Goal: Transaction & Acquisition: Purchase product/service

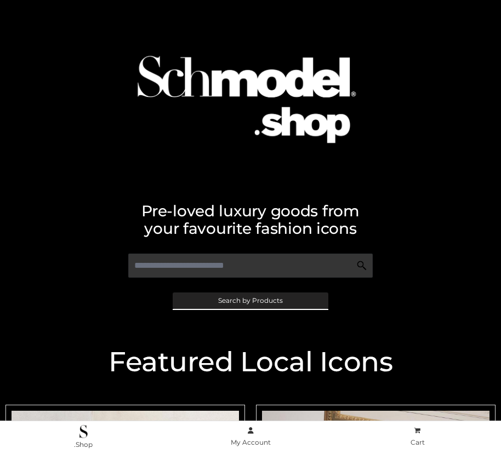
click at [250, 300] on span "Search by Products" at bounding box center [250, 300] width 65 height 7
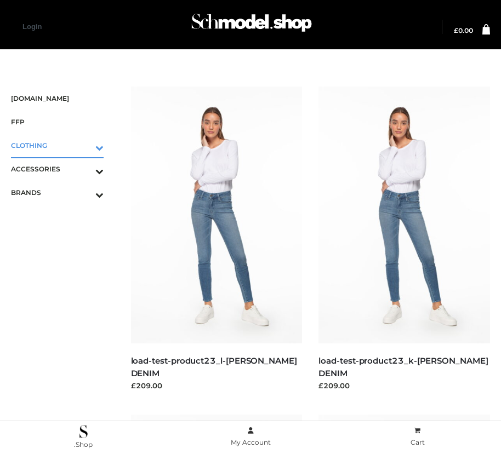
click at [84, 145] on icon "Toggle Submenu" at bounding box center [42, 147] width 123 height 13
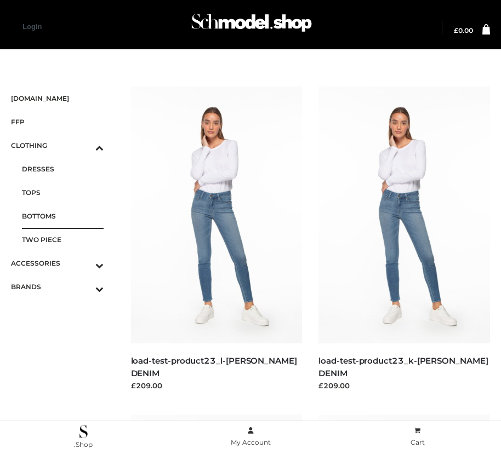
click at [62, 216] on span "BOTTOMS" at bounding box center [63, 216] width 82 height 13
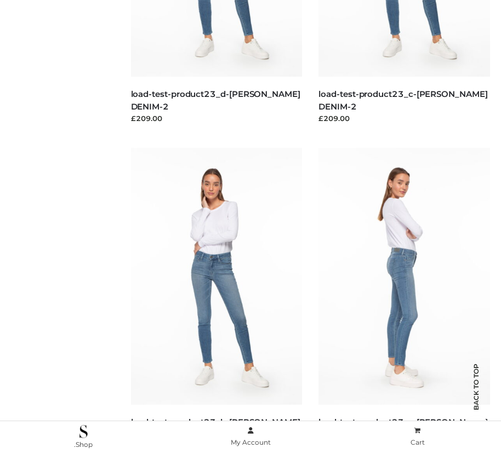
click at [404, 301] on img at bounding box center [403, 276] width 171 height 257
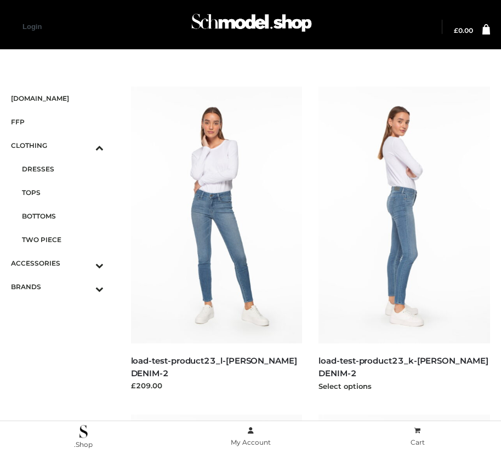
click at [404, 239] on img at bounding box center [403, 215] width 171 height 257
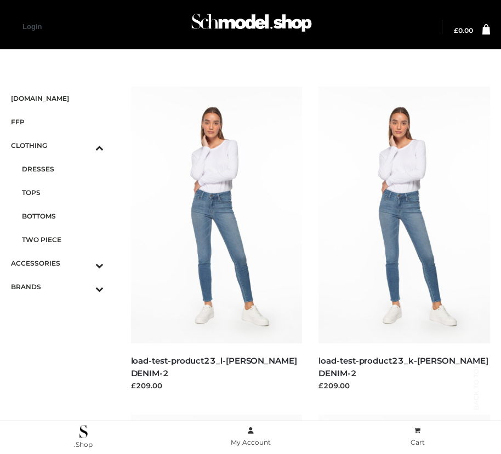
scroll to position [1251, 0]
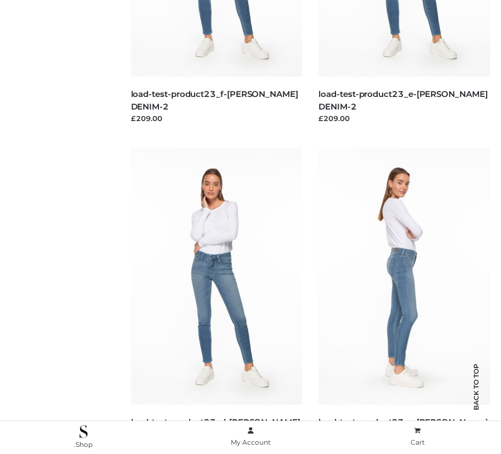
click at [404, 301] on img at bounding box center [403, 276] width 171 height 257
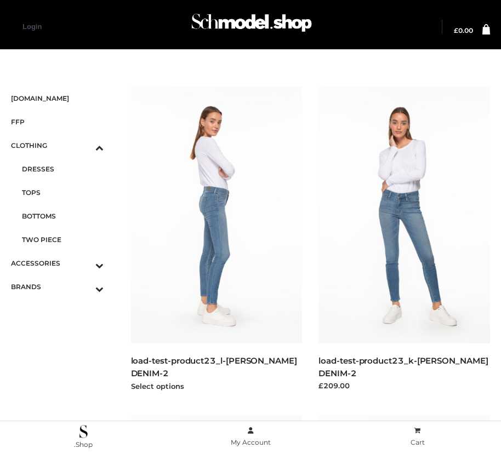
click at [216, 239] on img at bounding box center [216, 215] width 171 height 257
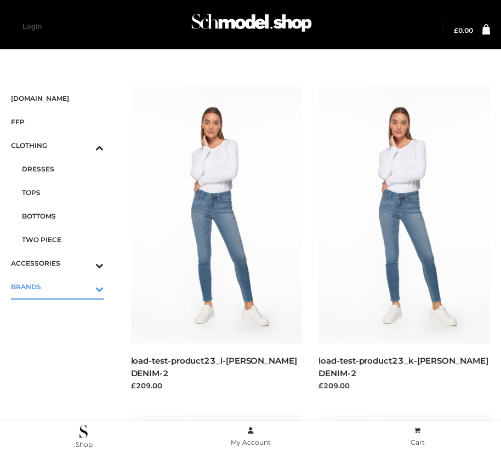
click at [84, 286] on icon "Toggle Submenu" at bounding box center [42, 289] width 123 height 13
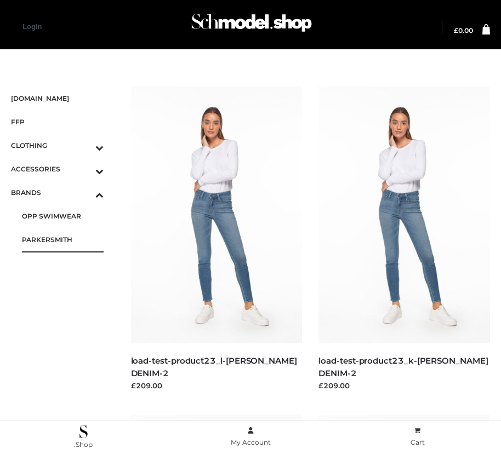
click at [62, 239] on span "PARKERSMITH" at bounding box center [63, 239] width 82 height 13
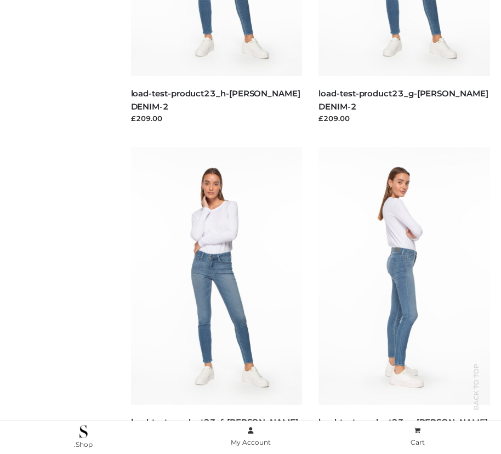
click at [404, 300] on img at bounding box center [403, 275] width 171 height 257
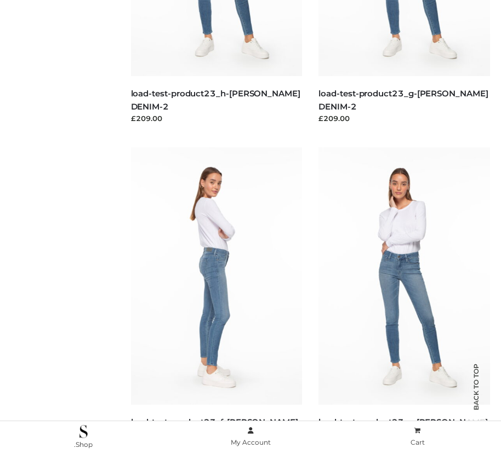
click at [216, 300] on img at bounding box center [216, 275] width 171 height 257
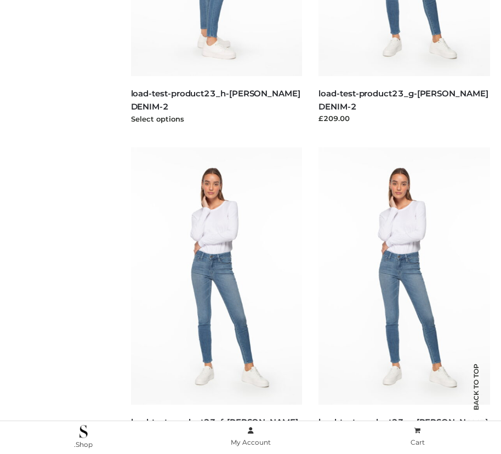
scroll to position [595, 0]
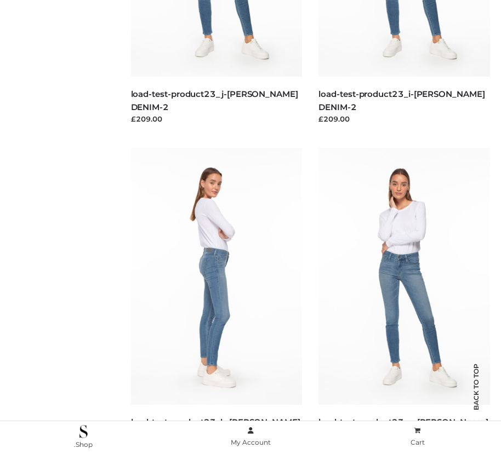
click at [216, 301] on img at bounding box center [216, 276] width 171 height 257
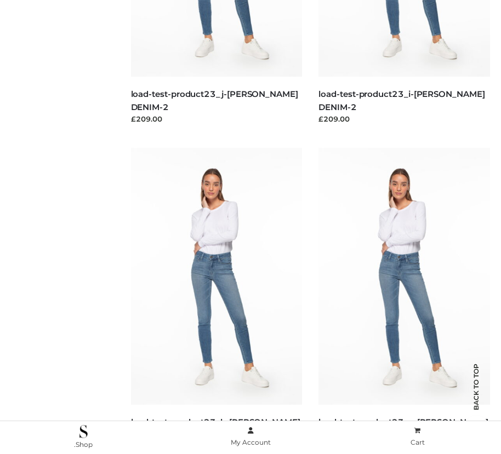
scroll to position [1579, 0]
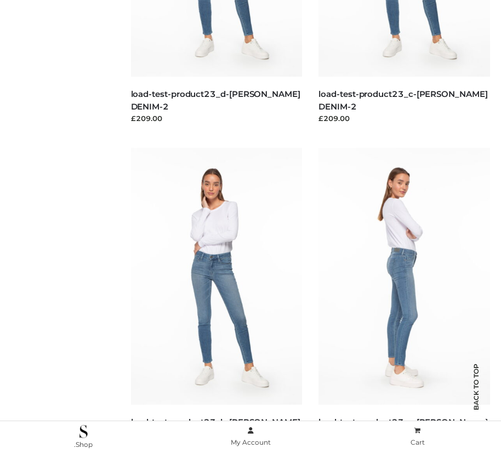
click at [404, 301] on img at bounding box center [403, 276] width 171 height 257
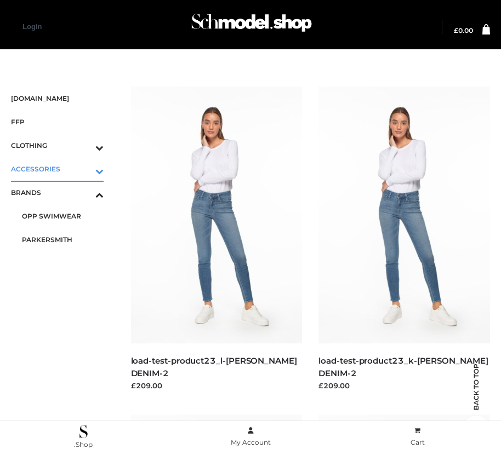
click at [84, 169] on icon "Toggle Submenu" at bounding box center [42, 171] width 123 height 13
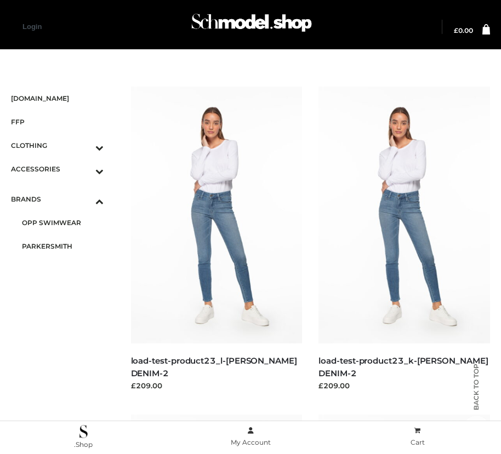
click at [62, 190] on span "BAGS" at bounding box center [63, 192] width 82 height 13
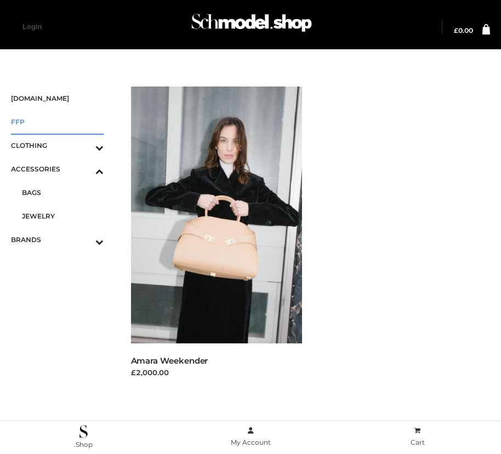
click at [57, 122] on span "FFP" at bounding box center [57, 122] width 93 height 13
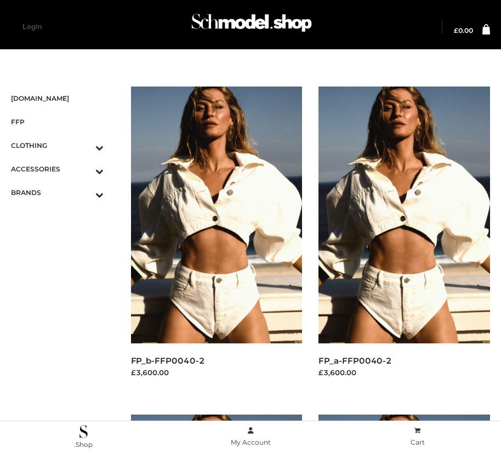
scroll to position [923, 0]
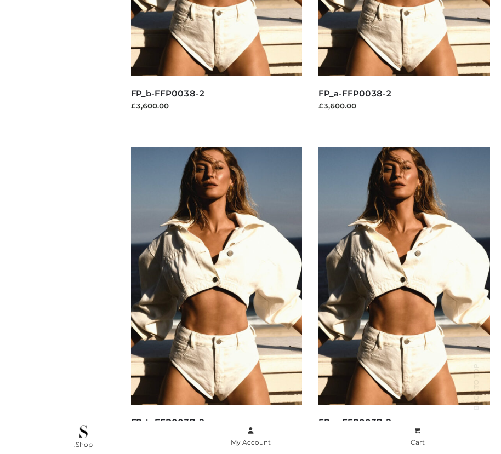
click at [404, 300] on img at bounding box center [403, 275] width 171 height 257
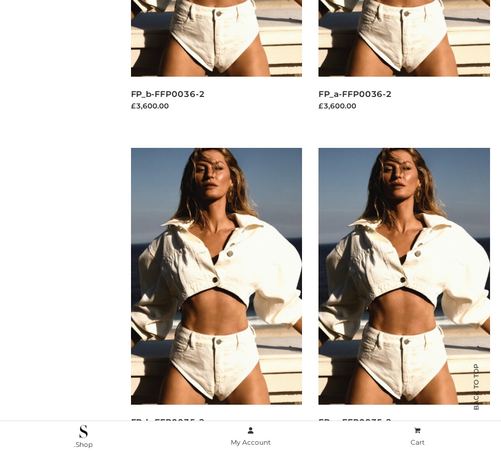
click at [404, 301] on img at bounding box center [403, 276] width 171 height 257
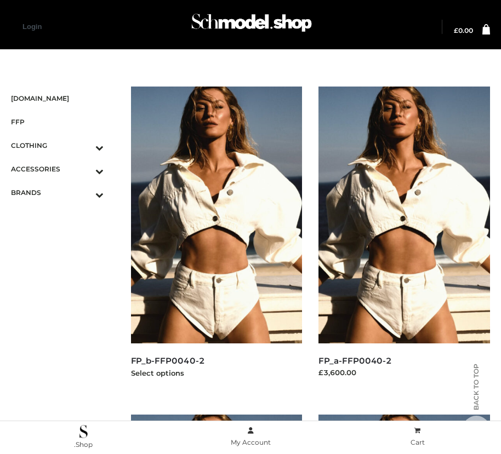
click at [216, 239] on img at bounding box center [216, 215] width 171 height 257
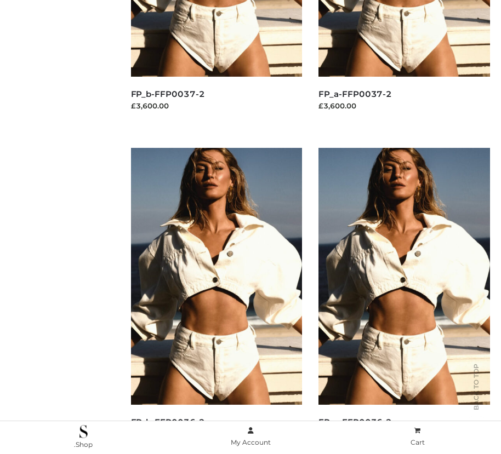
click at [216, 301] on img at bounding box center [216, 276] width 171 height 257
